Goal: Check status

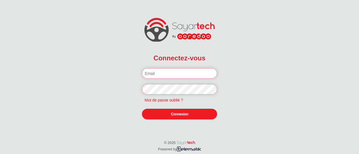
type input "wael.hafsi@olaenergy.com"
click at [167, 116] on link "Connexion" at bounding box center [179, 114] width 75 height 11
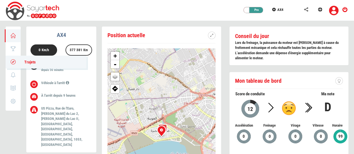
click at [16, 65] on link "Trajets" at bounding box center [46, 62] width 81 height 13
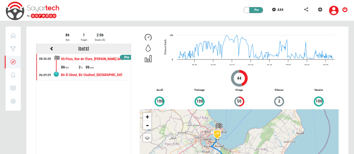
click at [81, 48] on link "[DATE]" at bounding box center [83, 48] width 11 height 4
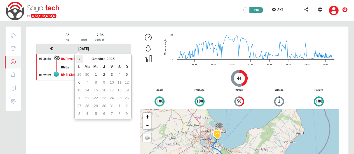
click at [77, 59] on th at bounding box center [79, 59] width 7 height 8
click at [80, 59] on th at bounding box center [79, 59] width 7 height 8
click at [81, 107] on td "23" at bounding box center [79, 106] width 7 height 8
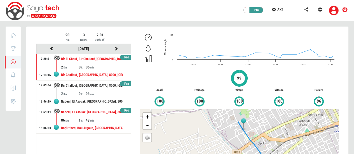
click at [90, 121] on div "48" at bounding box center [95, 121] width 18 height 6
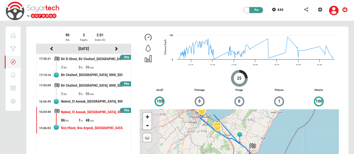
drag, startPoint x: 162, startPoint y: 141, endPoint x: 213, endPoint y: 157, distance: 52.5
click at [213, 154] on html "Privé Pro AX4 [GEOGRAPHIC_DATA] Score Trajets 0 Notifications 0 Rapport Paramèt…" at bounding box center [177, 109] width 354 height 219
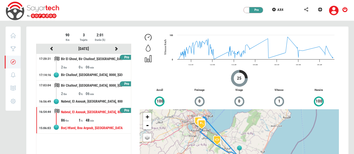
drag, startPoint x: 181, startPoint y: 129, endPoint x: 179, endPoint y: 146, distance: 17.0
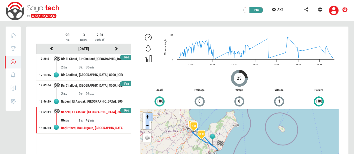
drag, startPoint x: 169, startPoint y: 136, endPoint x: 167, endPoint y: 130, distance: 6.6
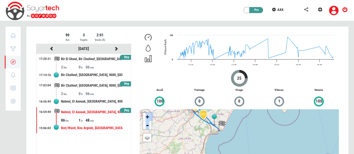
drag, startPoint x: 223, startPoint y: 134, endPoint x: 225, endPoint y: 112, distance: 21.9
click at [73, 116] on div "Nabeul, El Asouak, [GEOGRAPHIC_DATA], 8000, [GEOGRAPHIC_DATA]" at bounding box center [92, 112] width 62 height 10
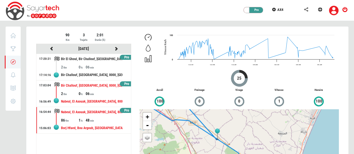
click at [83, 88] on div "Bir Challouf, [GEOGRAPHIC_DATA], 8000, [GEOGRAPHIC_DATA]" at bounding box center [92, 86] width 62 height 10
